Goal: Navigation & Orientation: Find specific page/section

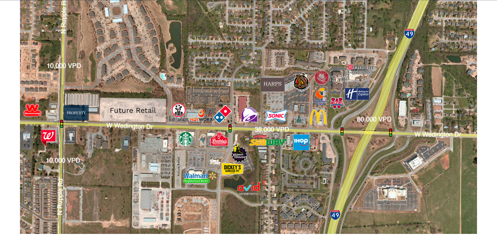
scroll to position [738, 0]
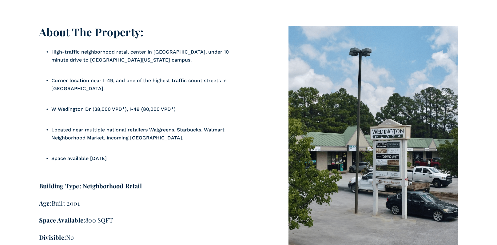
scroll to position [582, 0]
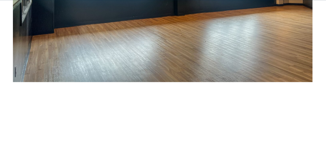
scroll to position [675, 0]
